Goal: Find specific page/section: Find specific page/section

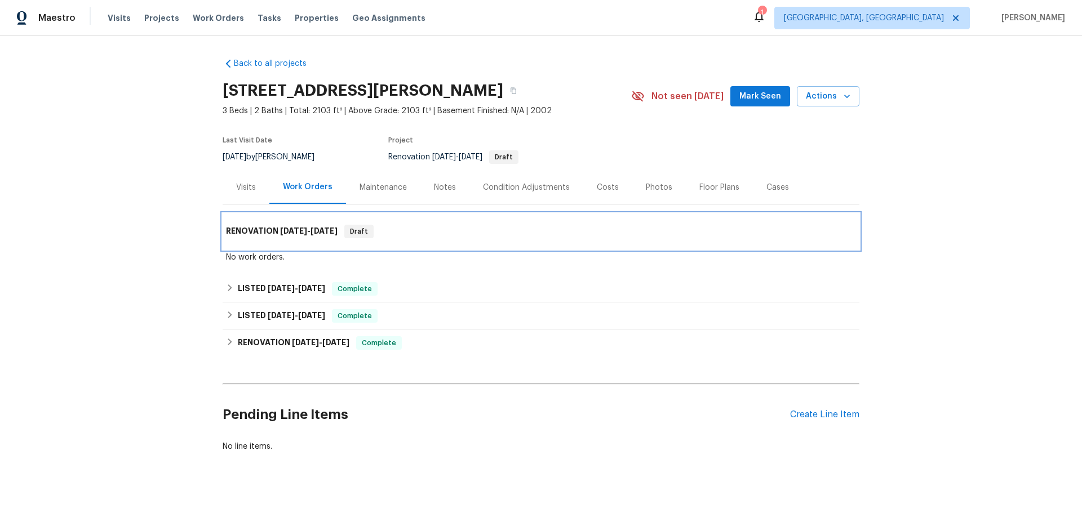
click at [313, 233] on span "[DATE]" at bounding box center [324, 231] width 27 height 8
click at [314, 233] on span "[DATE]" at bounding box center [324, 231] width 27 height 8
click at [324, 230] on span "[DATE]" at bounding box center [324, 231] width 27 height 8
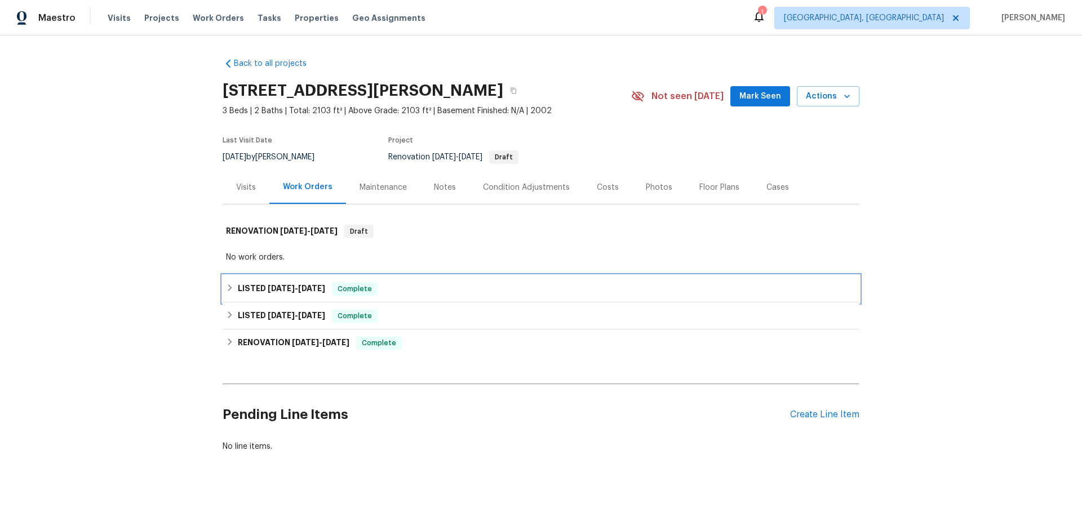
click at [288, 300] on div "LISTED [DATE] - [DATE] Complete" at bounding box center [541, 289] width 637 height 27
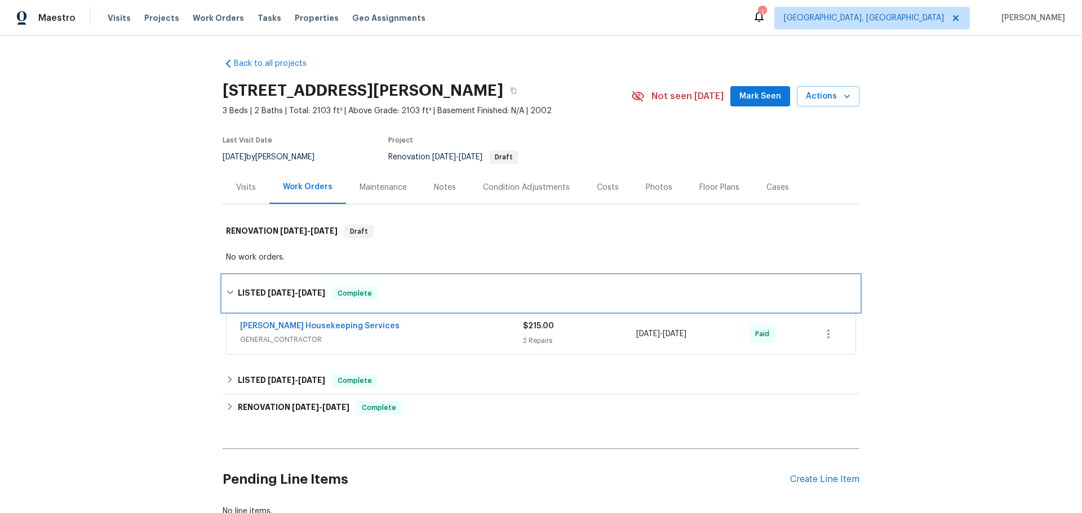
click at [288, 295] on span "[DATE]" at bounding box center [281, 293] width 27 height 8
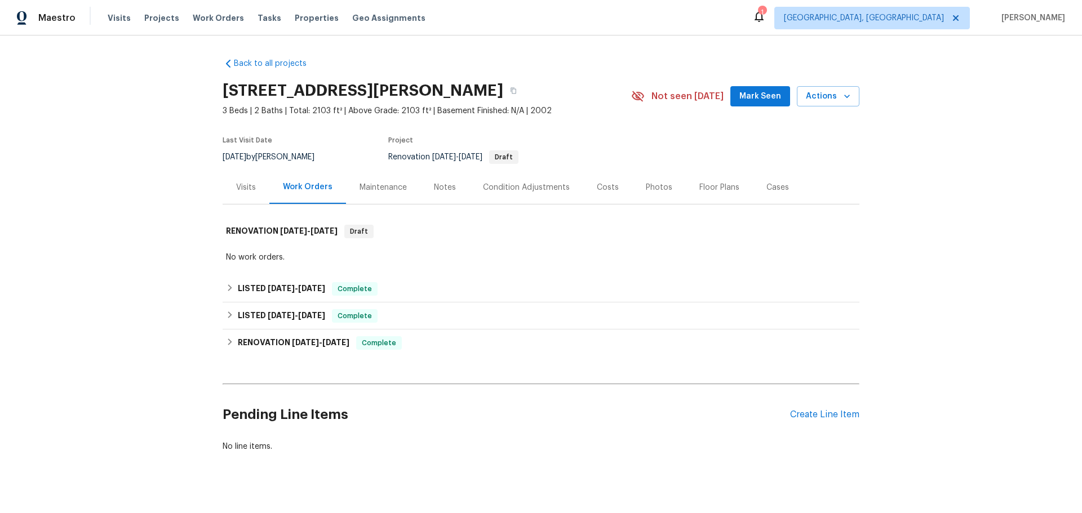
click at [66, 205] on div "Back to all projects [STREET_ADDRESS][PERSON_NAME] 3 Beds | 2 Baths | Total: 21…" at bounding box center [541, 275] width 1082 height 478
